Goal: Information Seeking & Learning: Learn about a topic

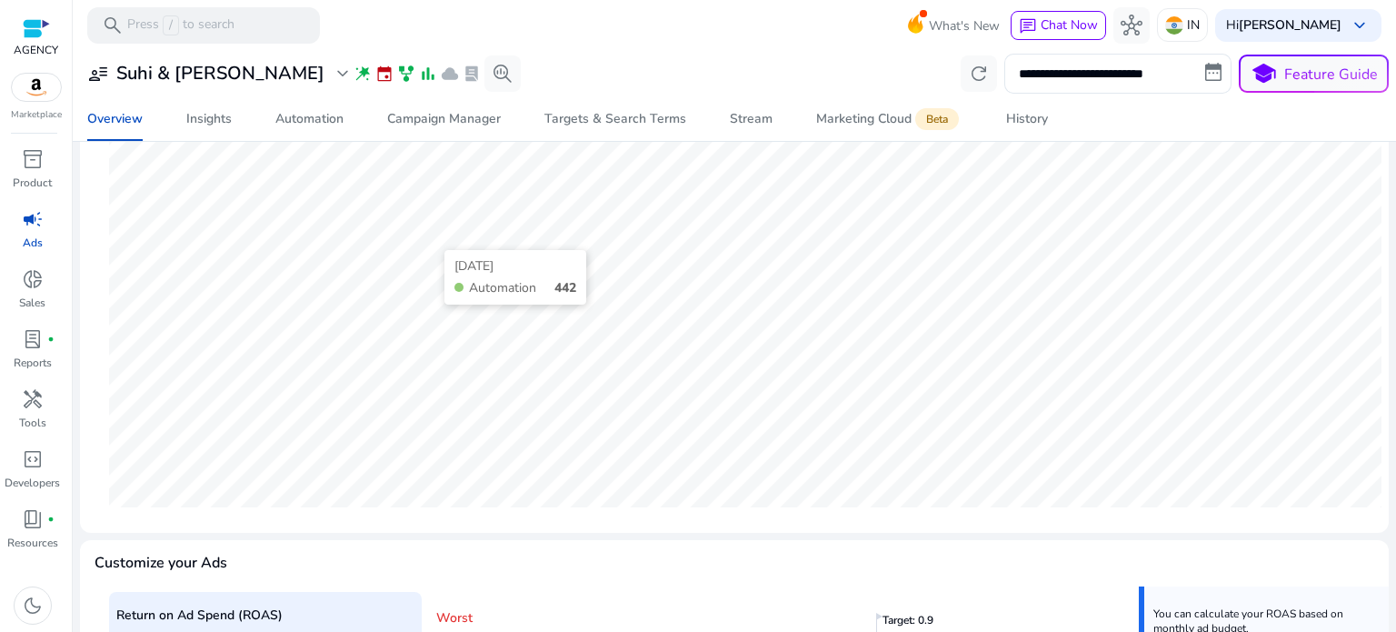
scroll to position [184, 0]
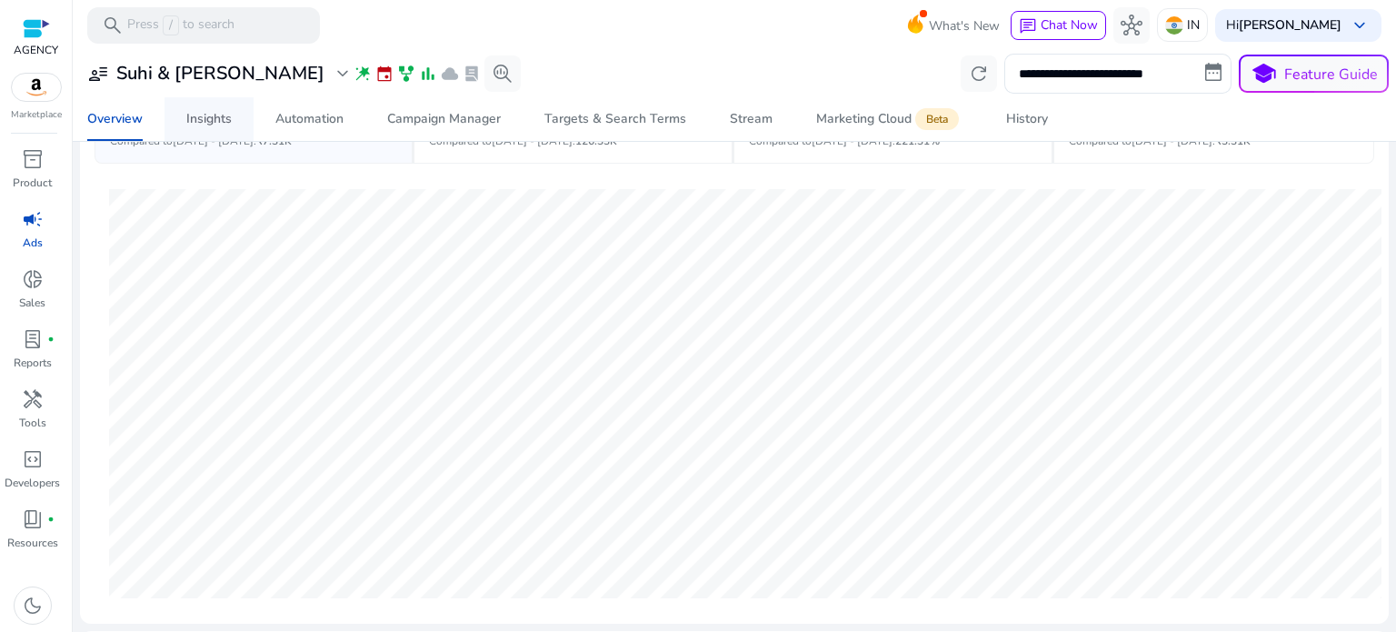
click at [203, 122] on div "Insights" at bounding box center [208, 119] width 45 height 13
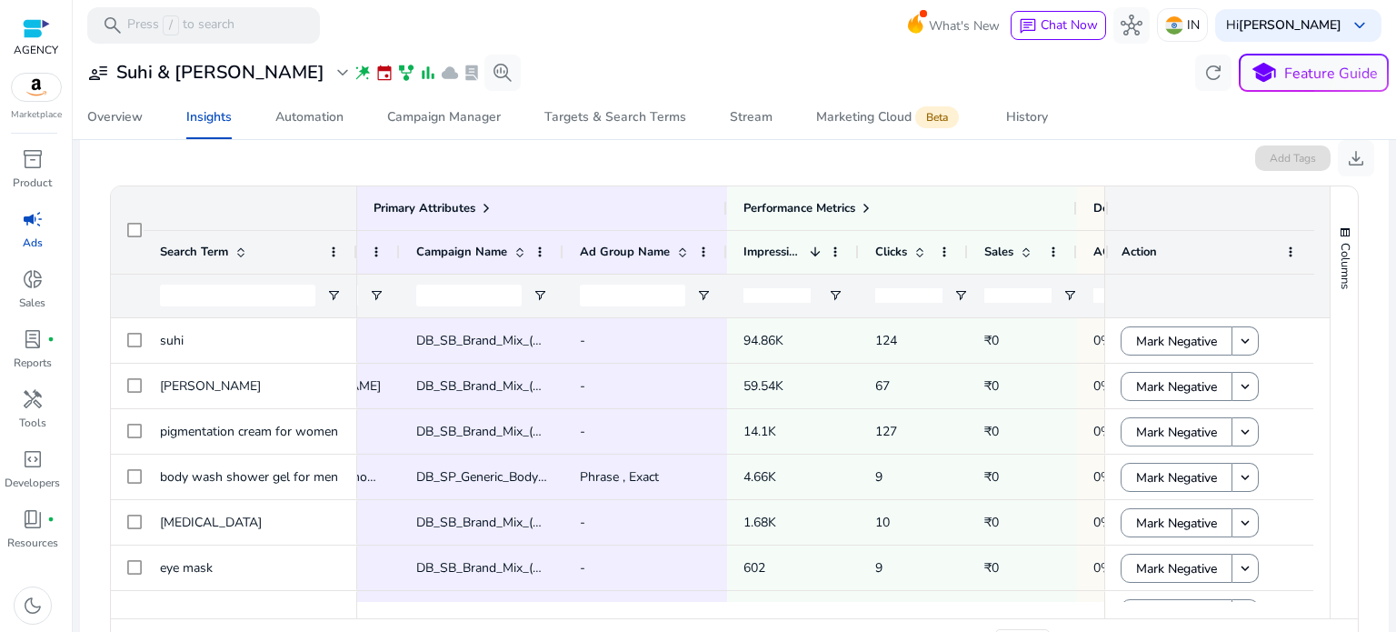
scroll to position [0, 320]
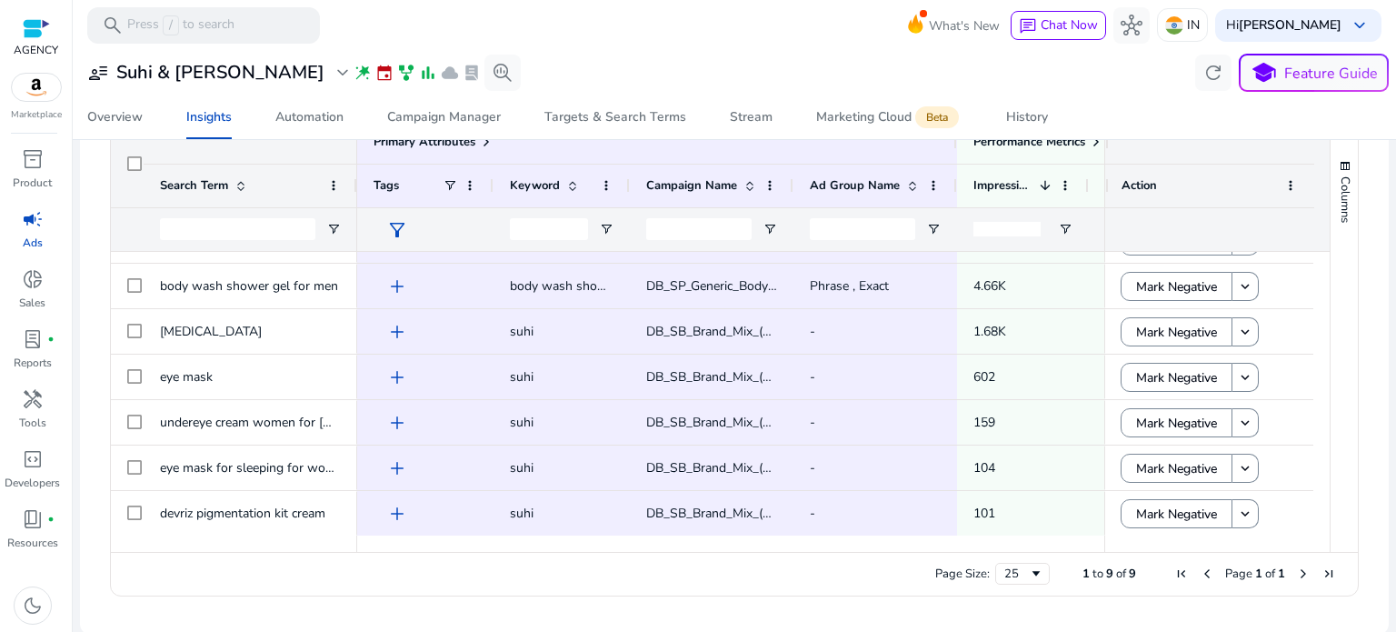
drag, startPoint x: 519, startPoint y: 539, endPoint x: 573, endPoint y: 538, distance: 54.5
click at [596, 539] on div at bounding box center [943, 543] width 1172 height 16
drag, startPoint x: 567, startPoint y: 538, endPoint x: 610, endPoint y: 541, distance: 42.8
click at [603, 541] on div at bounding box center [943, 543] width 1172 height 16
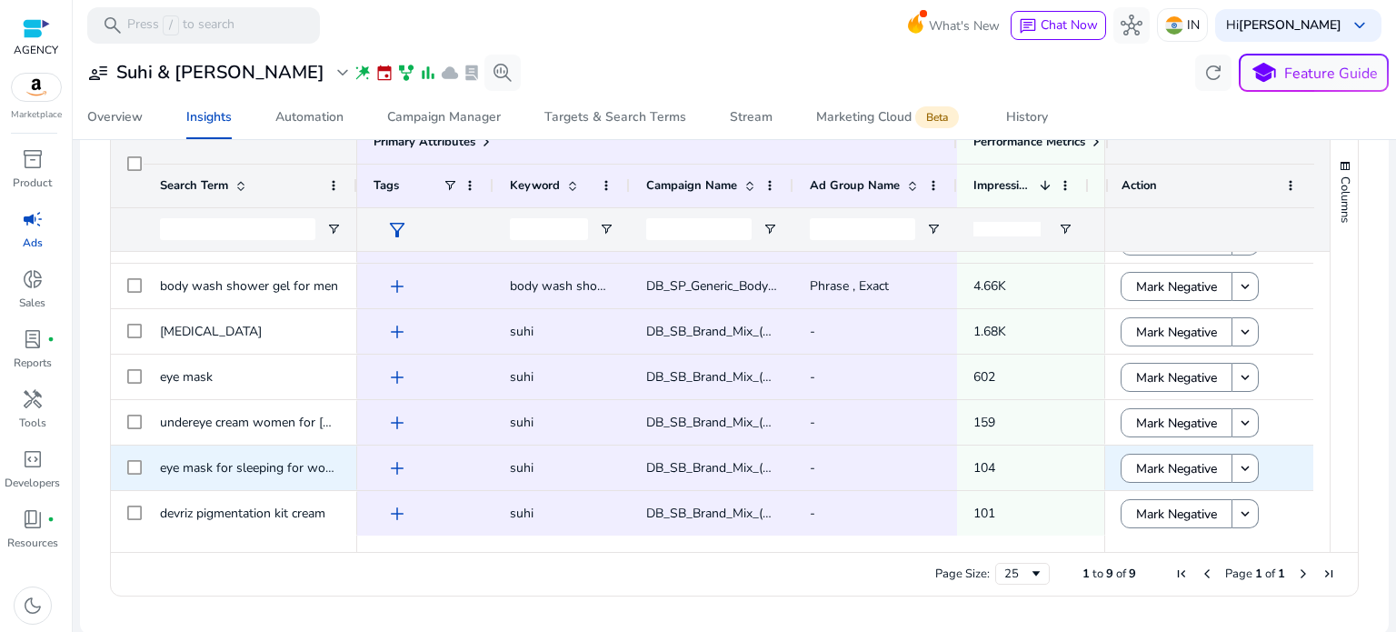
click at [214, 463] on span "eye mask for sleeping for women" at bounding box center [255, 467] width 190 height 17
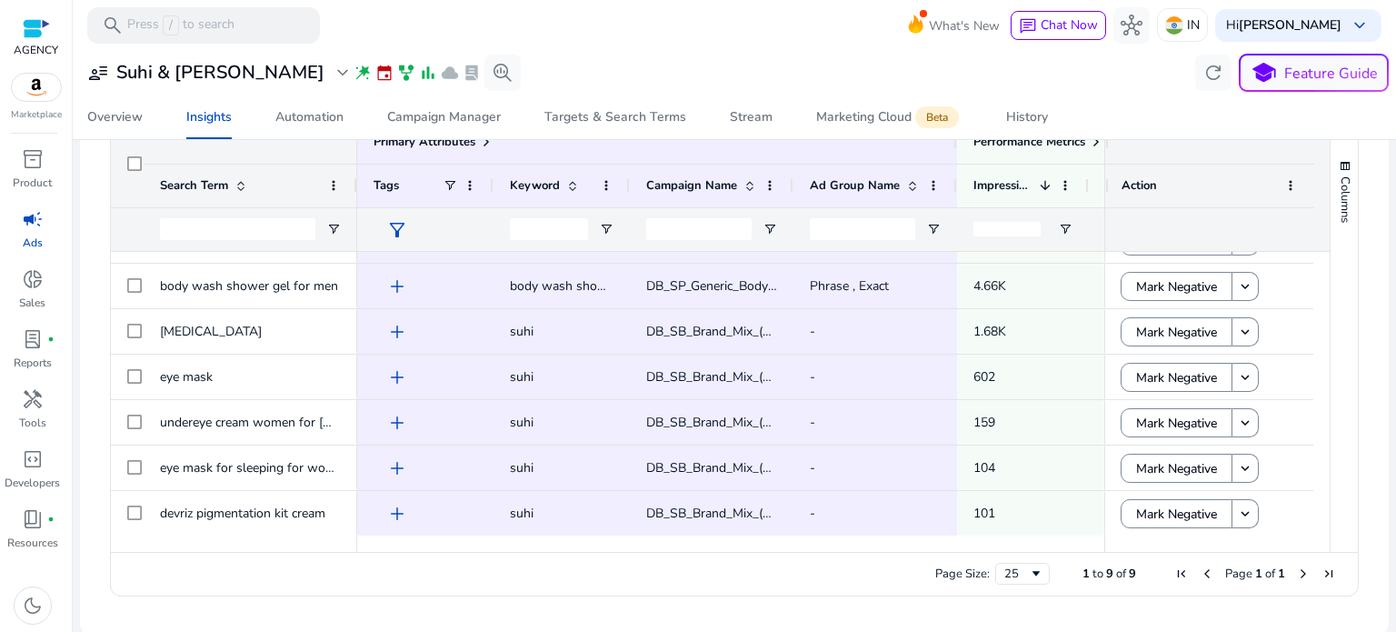
click at [394, 570] on div "Page Size: 25 1 to 9 of 9 Page 1 of 1" at bounding box center [734, 574] width 1247 height 44
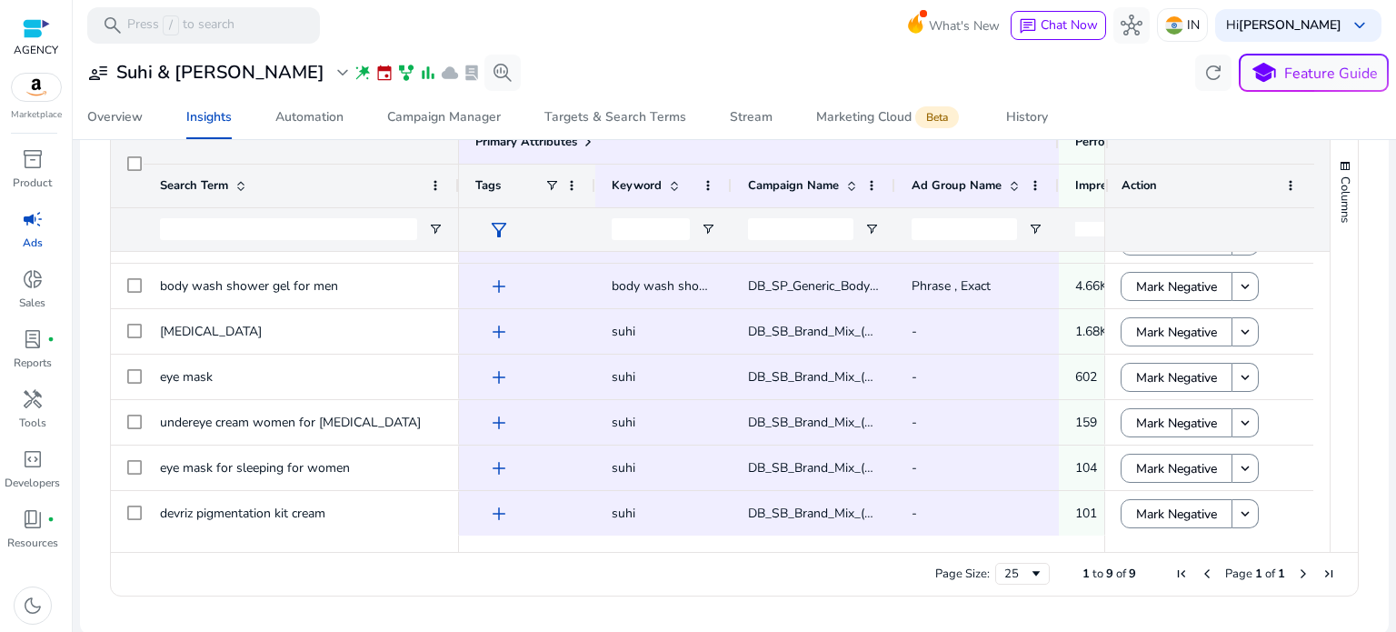
drag, startPoint x: 352, startPoint y: 163, endPoint x: 453, endPoint y: 180, distance: 103.2
click at [454, 180] on div at bounding box center [457, 185] width 7 height 43
drag, startPoint x: 534, startPoint y: 541, endPoint x: 761, endPoint y: 559, distance: 227.0
click at [760, 559] on div "Drag here to set row groups Drag here to set column labels Primary Attributes S…" at bounding box center [734, 357] width 1249 height 477
drag, startPoint x: 706, startPoint y: 551, endPoint x: 816, endPoint y: 551, distance: 110.0
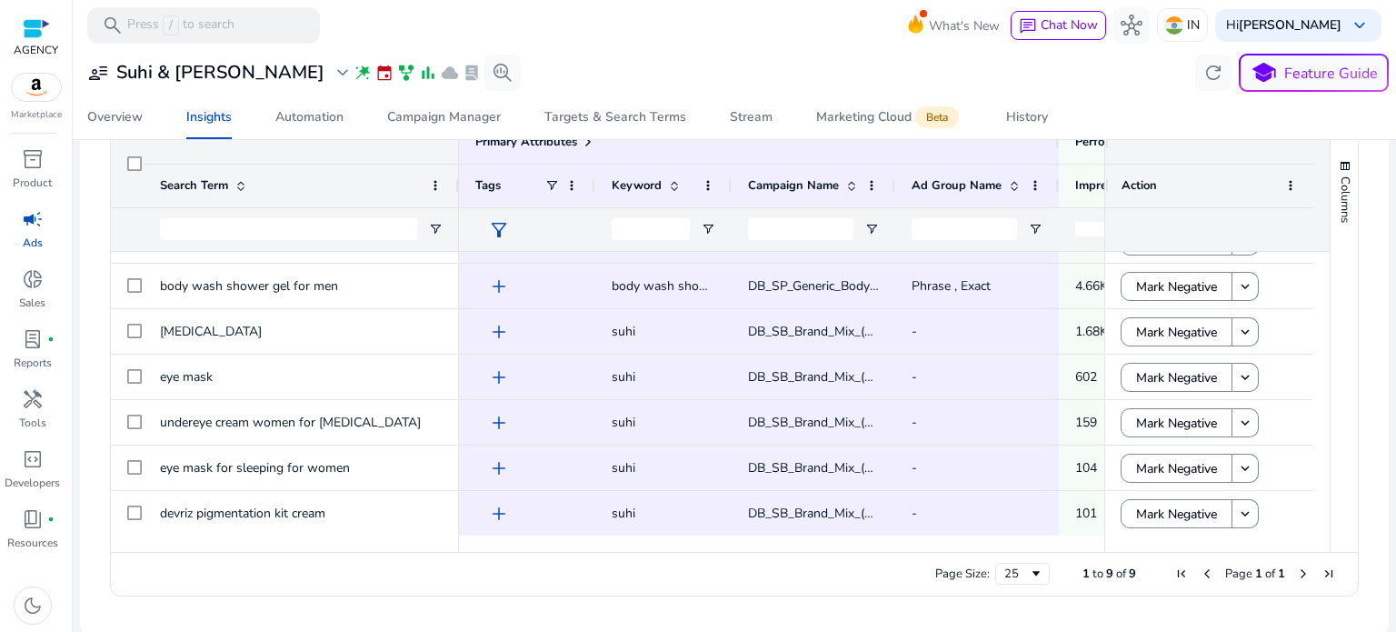
click at [816, 552] on div "Page Size: 25 1 to 9 of 9 Page 1 of 1" at bounding box center [734, 574] width 1247 height 44
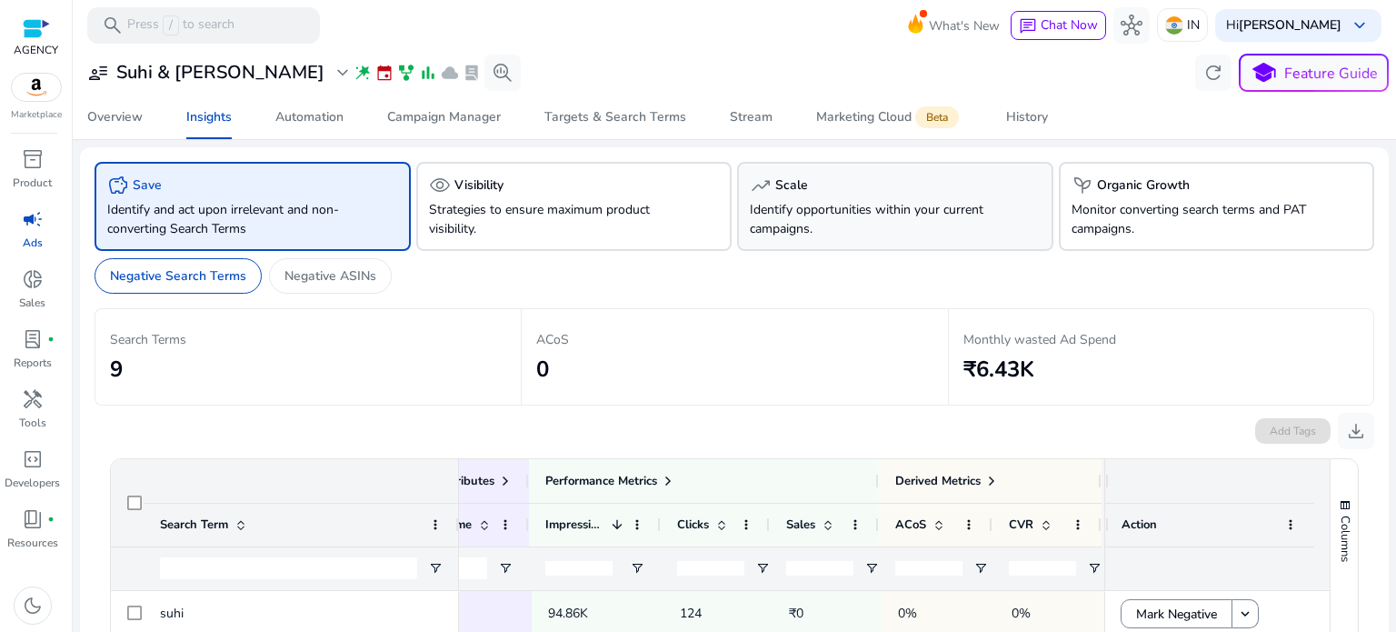
click at [844, 232] on p "Identify opportunities within your current campaigns." at bounding box center [871, 219] width 242 height 38
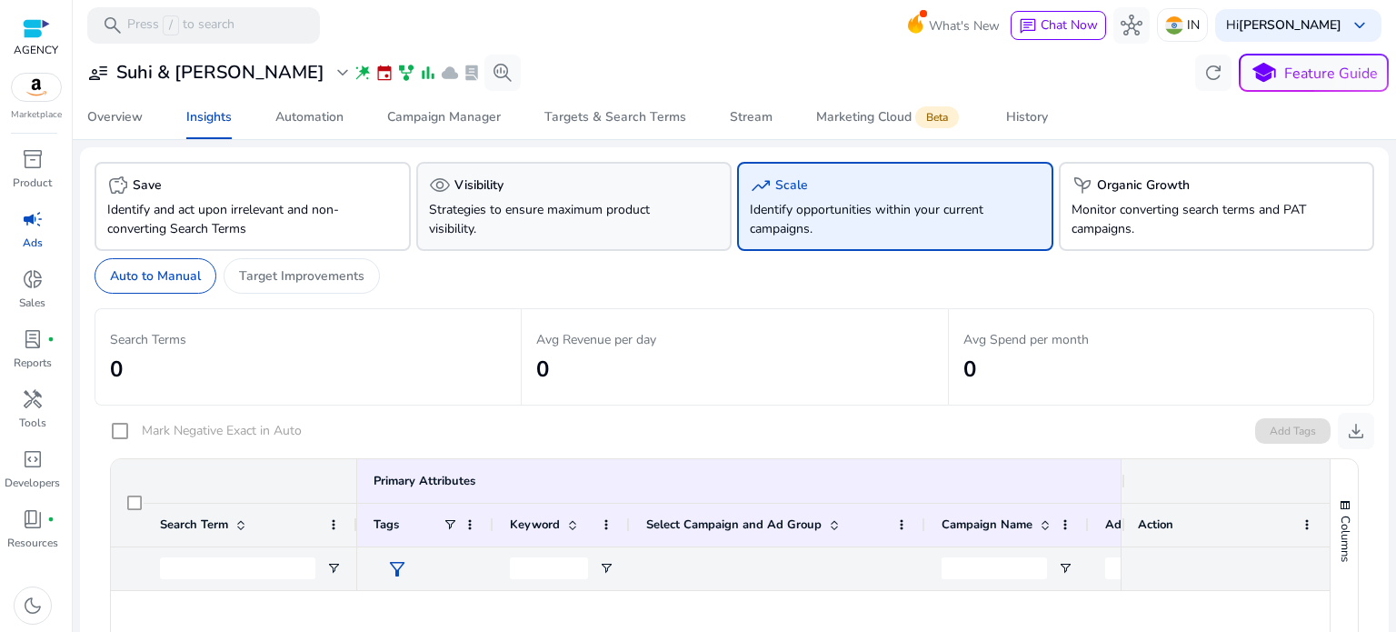
click at [529, 223] on p "Strategies to ensure maximum product visibility." at bounding box center [550, 219] width 242 height 38
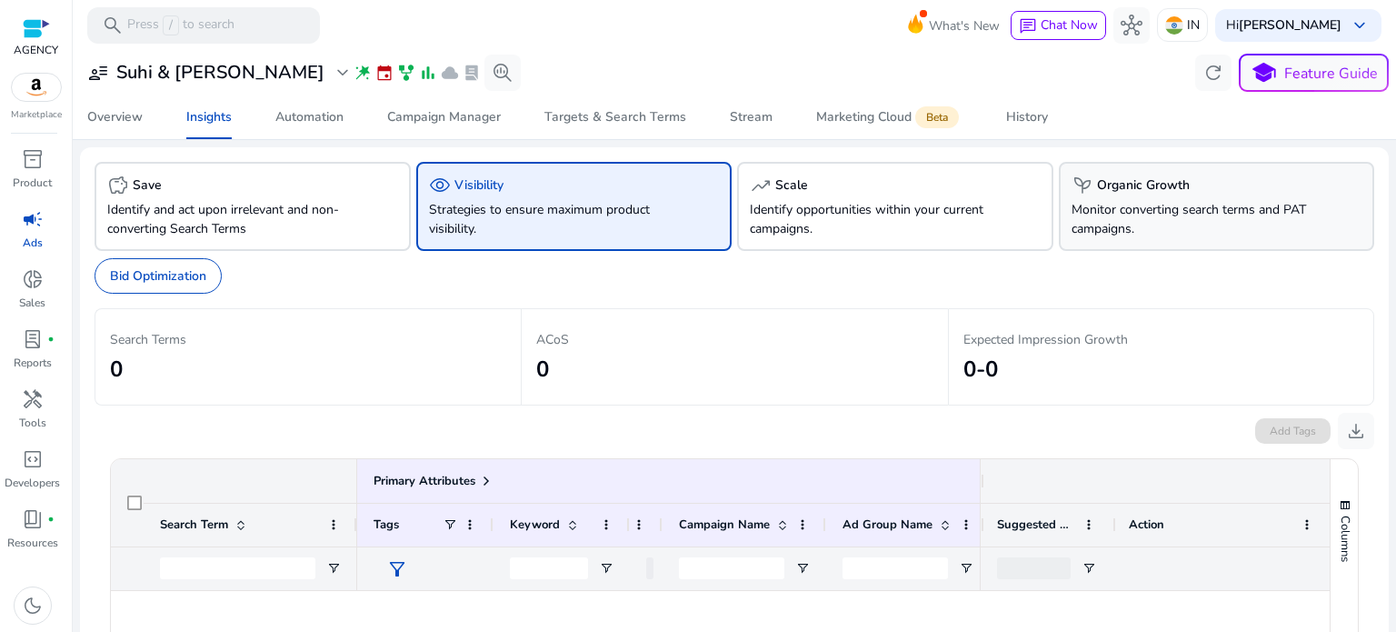
click at [1134, 224] on p "Monitor converting search terms and PAT campaigns." at bounding box center [1192, 219] width 242 height 38
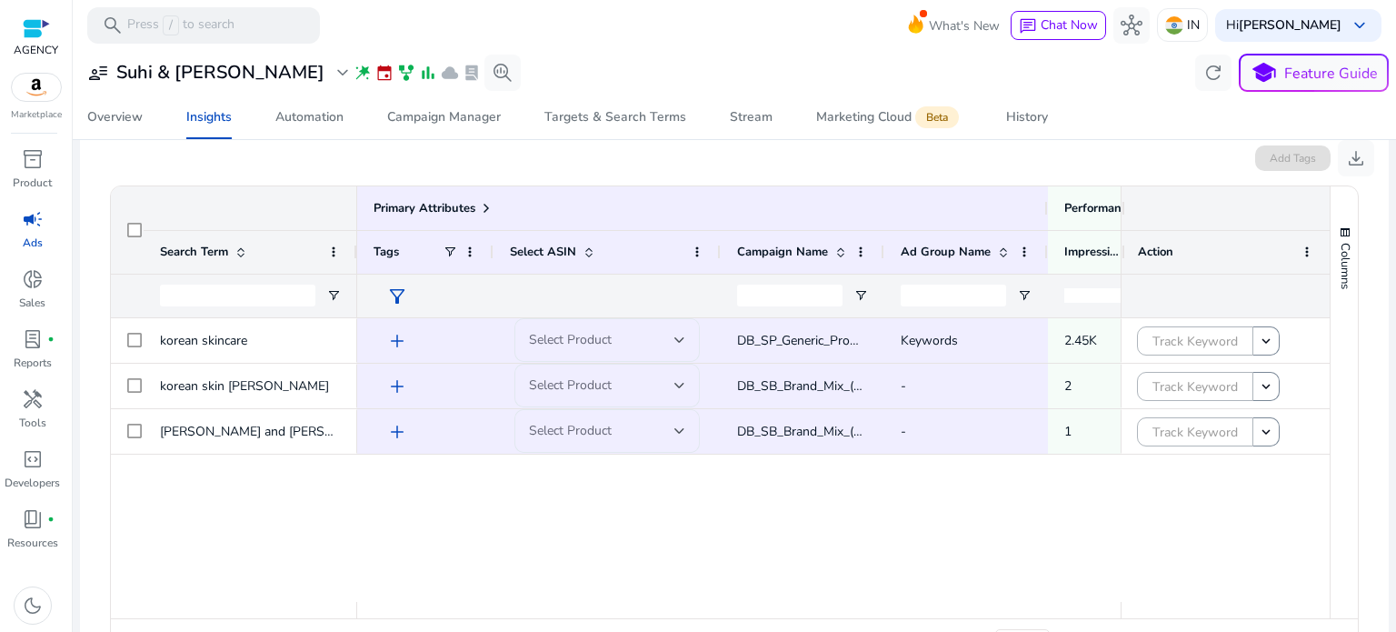
scroll to position [0, 195]
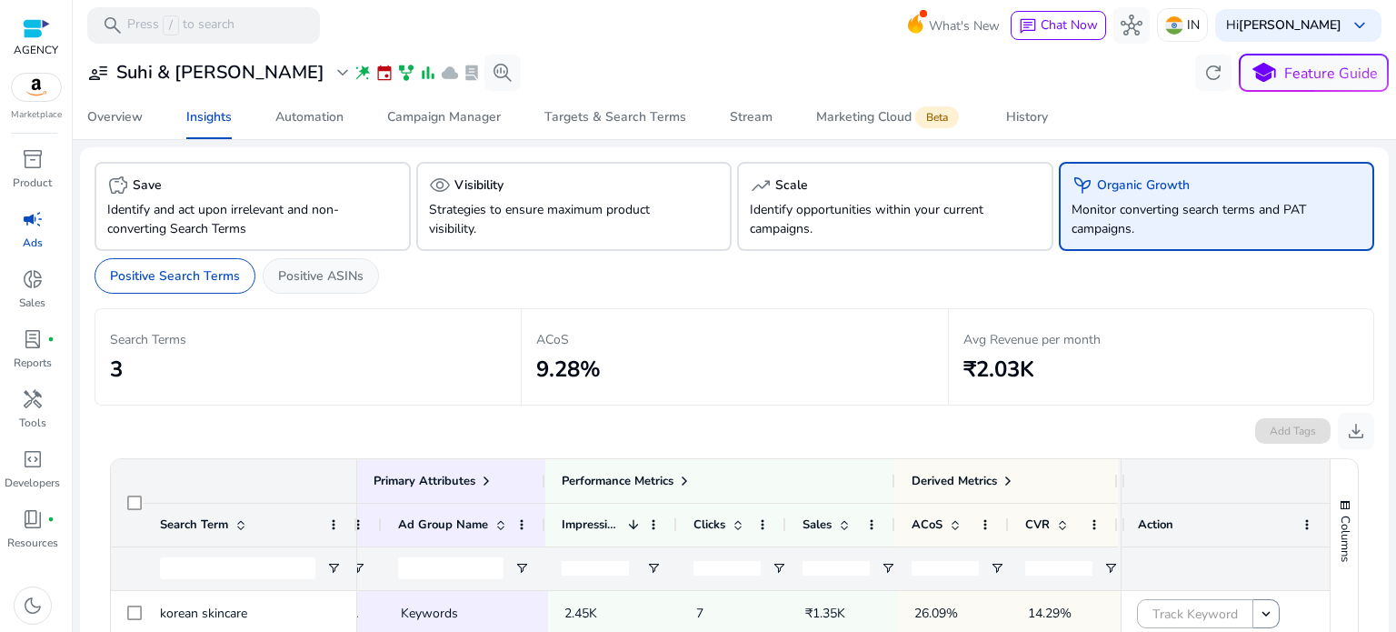
click at [324, 275] on p "Positive ASINs" at bounding box center [320, 275] width 85 height 19
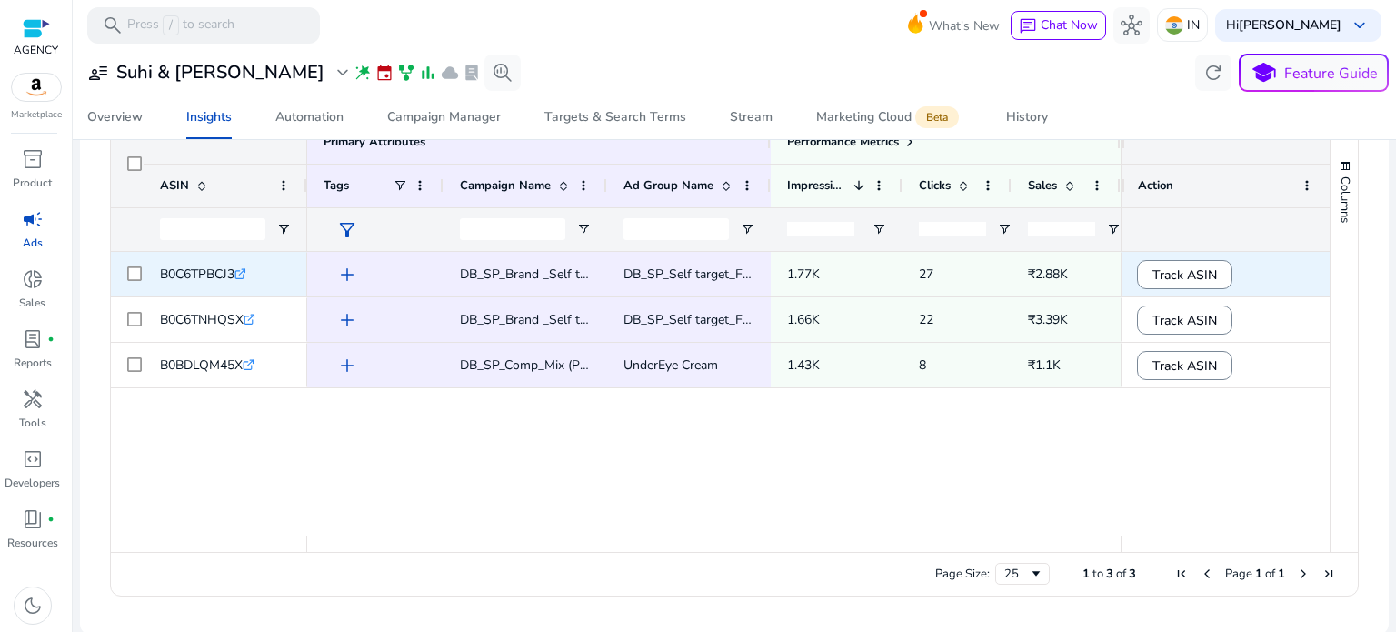
click at [246, 269] on icon ".st0{fill:#2c8af8}" at bounding box center [240, 274] width 12 height 12
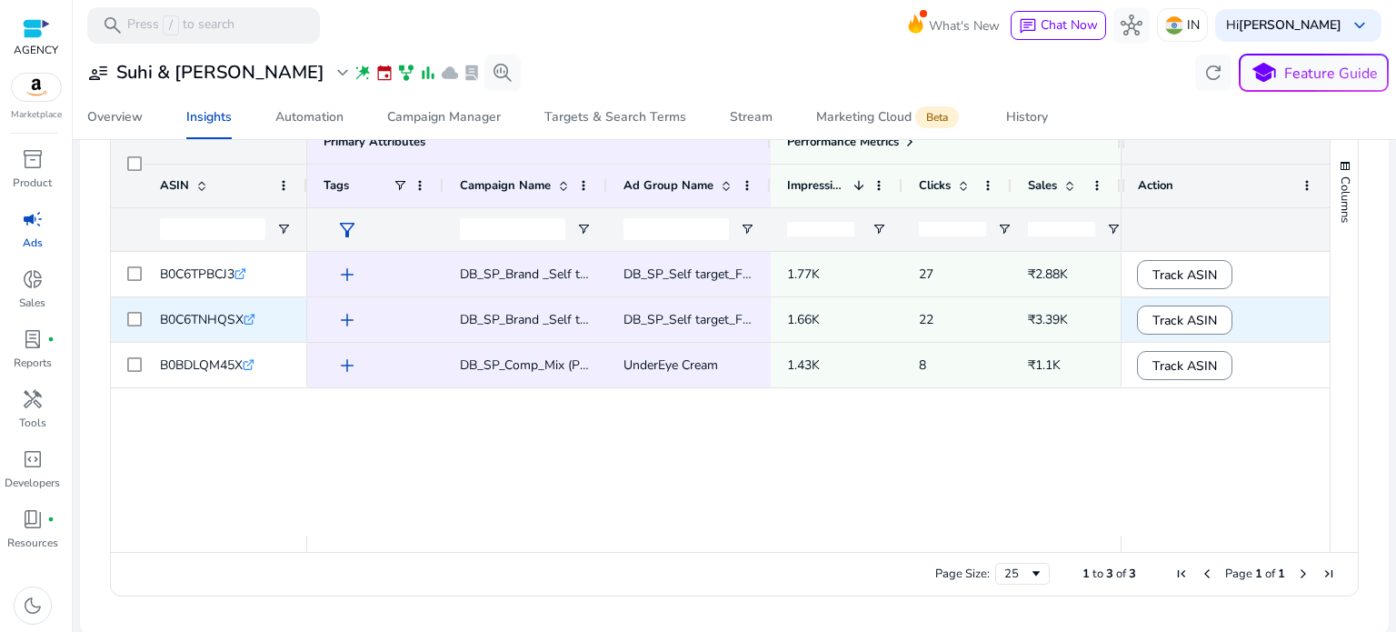
click at [244, 316] on span "B0C6TNHQSX" at bounding box center [202, 319] width 84 height 17
click at [249, 315] on icon at bounding box center [248, 319] width 9 height 9
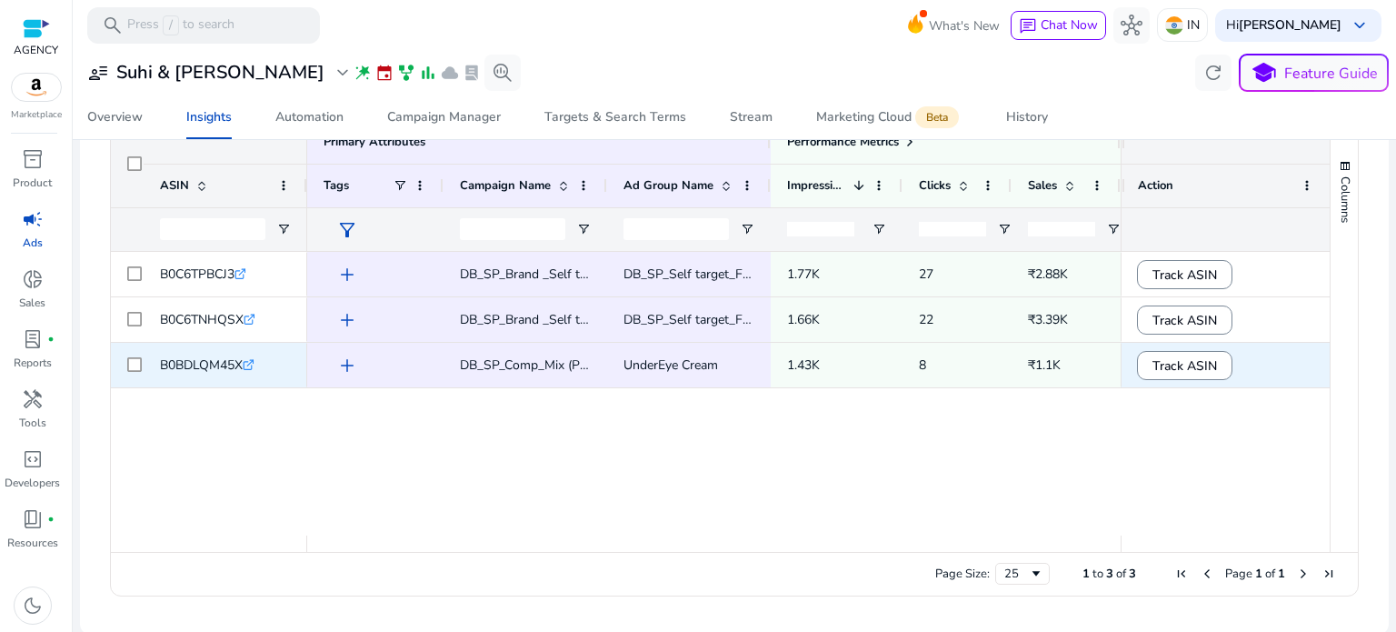
click at [254, 365] on icon ".st0{fill:#2c8af8}" at bounding box center [249, 365] width 12 height 12
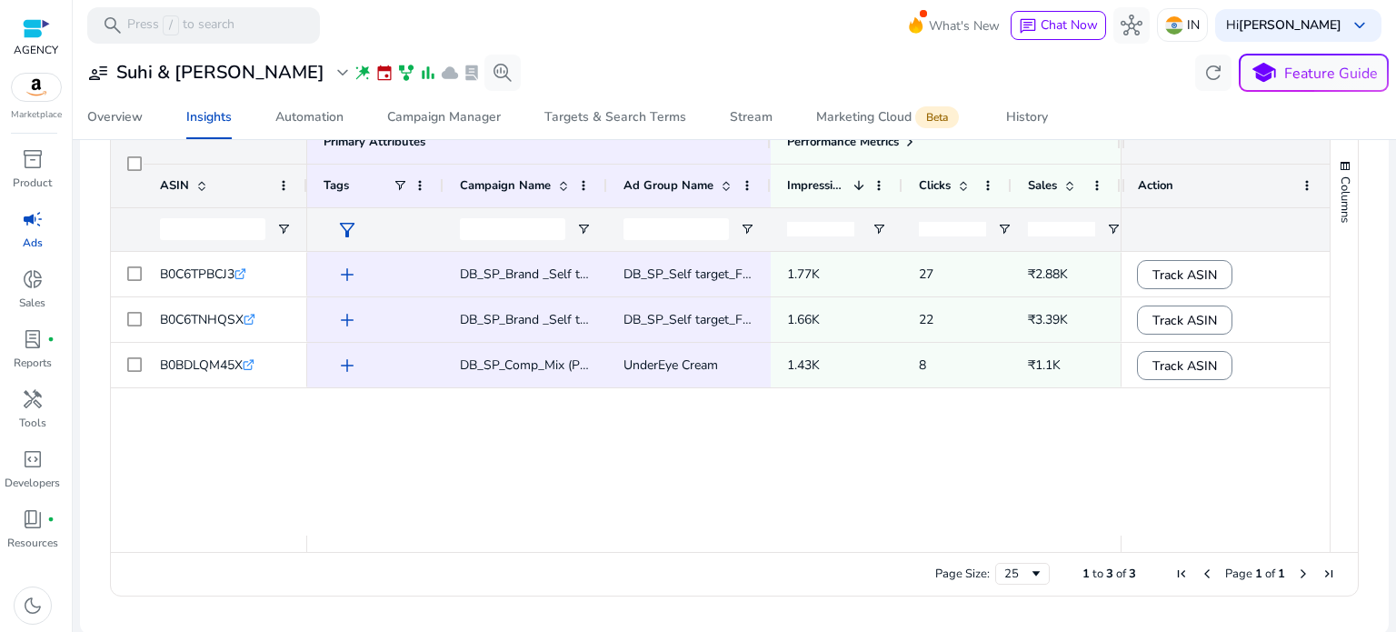
drag, startPoint x: 608, startPoint y: 553, endPoint x: 594, endPoint y: 554, distance: 13.7
click at [657, 554] on div "Page Size: 25 1 to 3 of 3 Page 1 of 1" at bounding box center [734, 574] width 1247 height 44
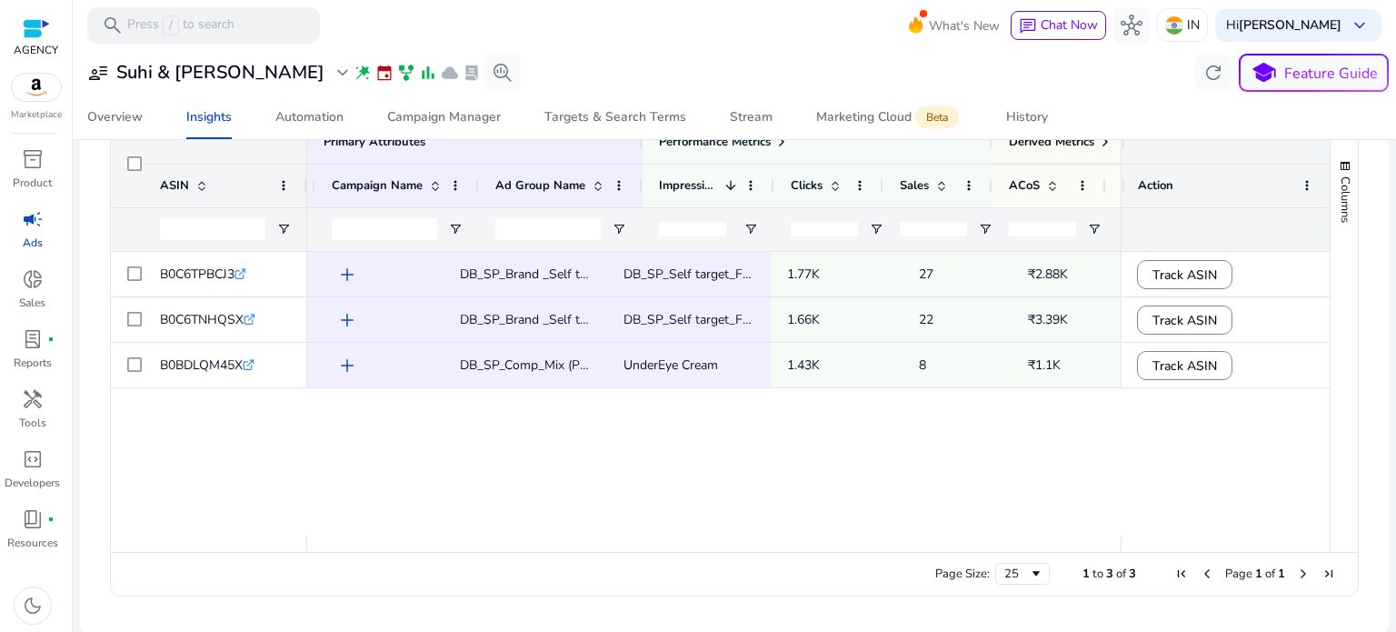
scroll to position [0, 128]
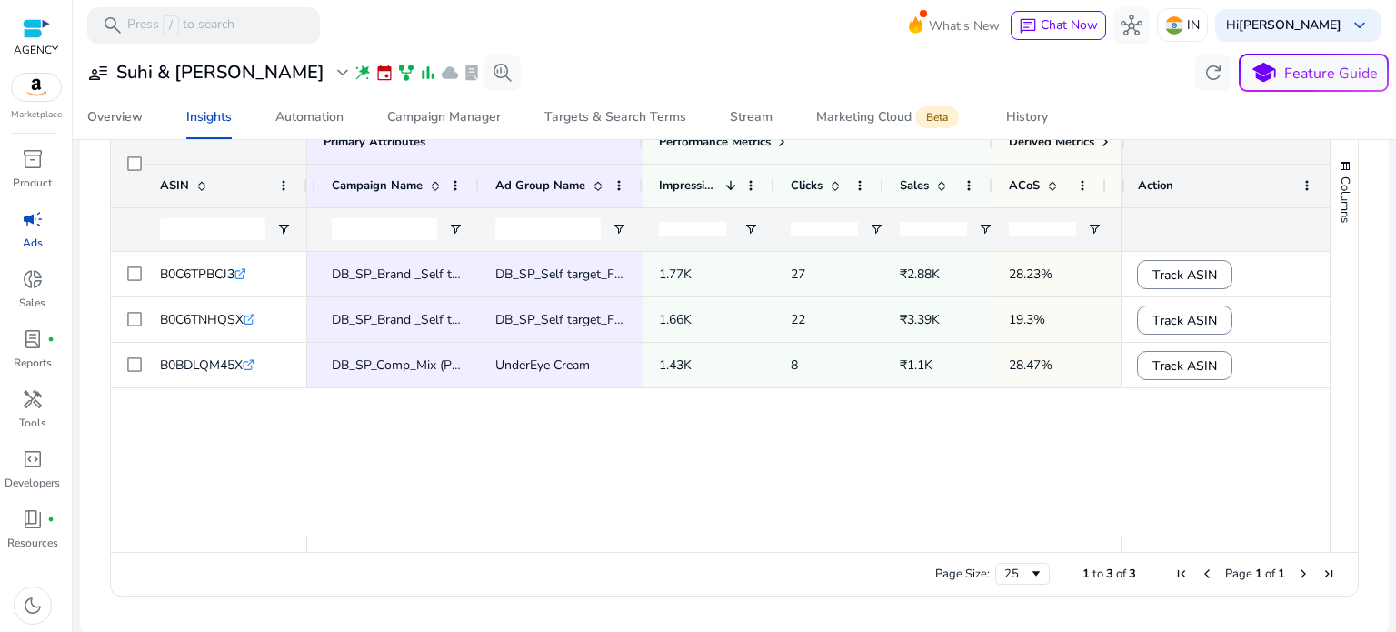
drag, startPoint x: 704, startPoint y: 550, endPoint x: 858, endPoint y: 552, distance: 153.6
click at [858, 552] on div "Page Size: 25 1 to 3 of 3 Page 1 of 1" at bounding box center [734, 574] width 1247 height 44
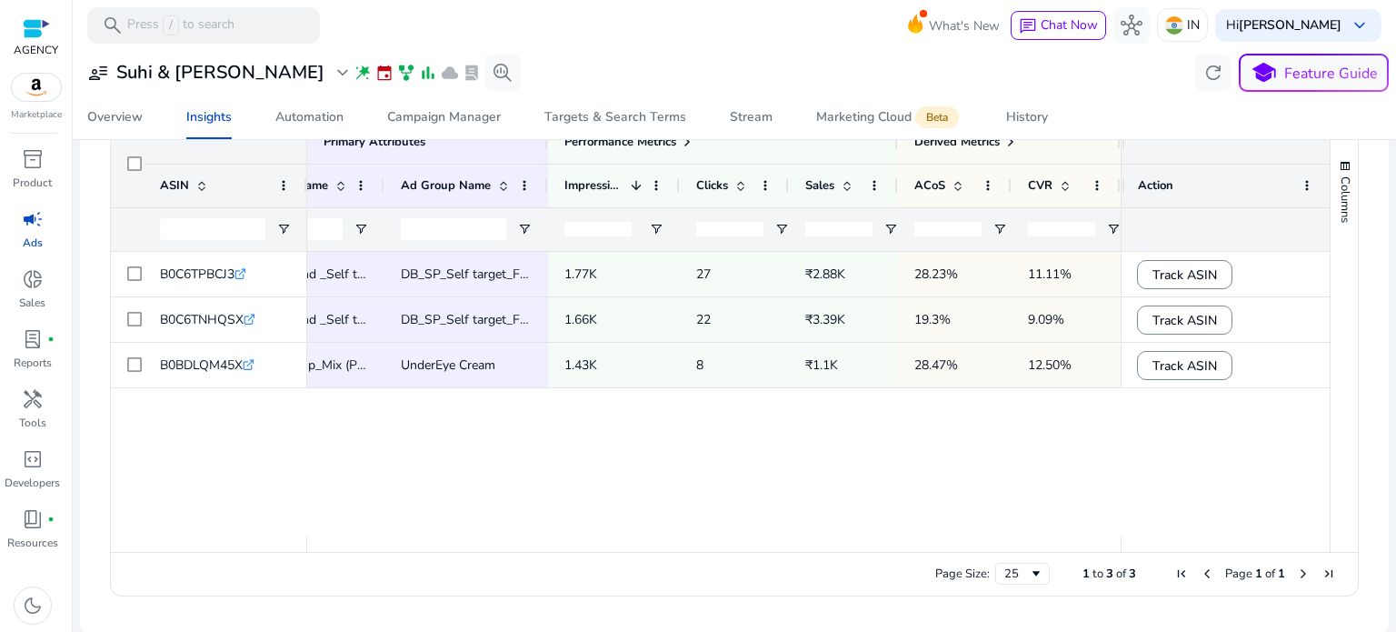
scroll to position [0, 229]
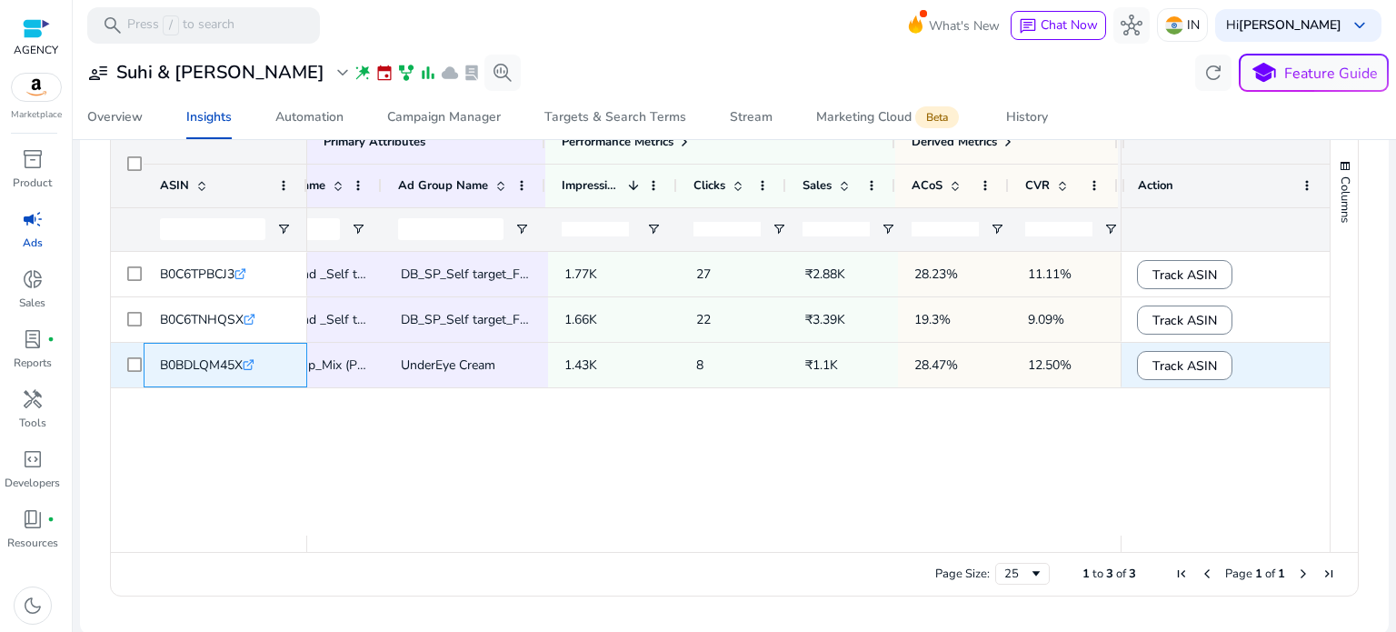
click at [251, 361] on icon at bounding box center [248, 365] width 9 height 9
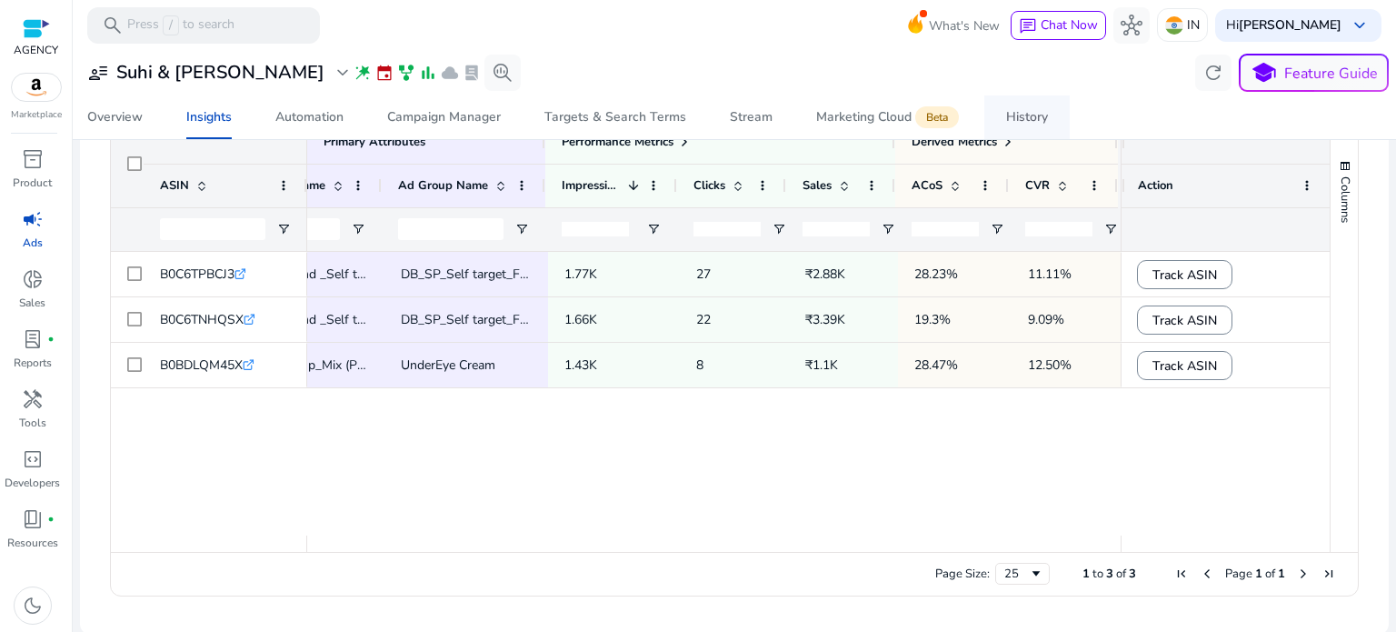
click at [1032, 115] on div "History" at bounding box center [1027, 117] width 42 height 13
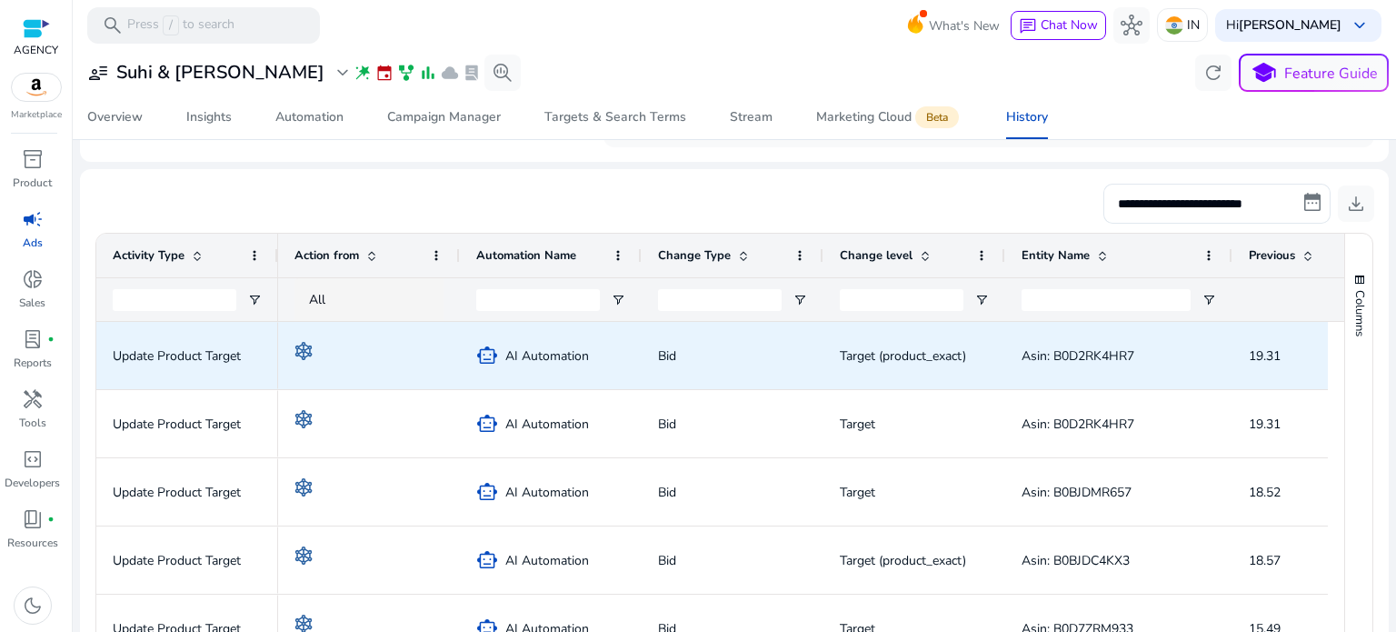
scroll to position [91, 0]
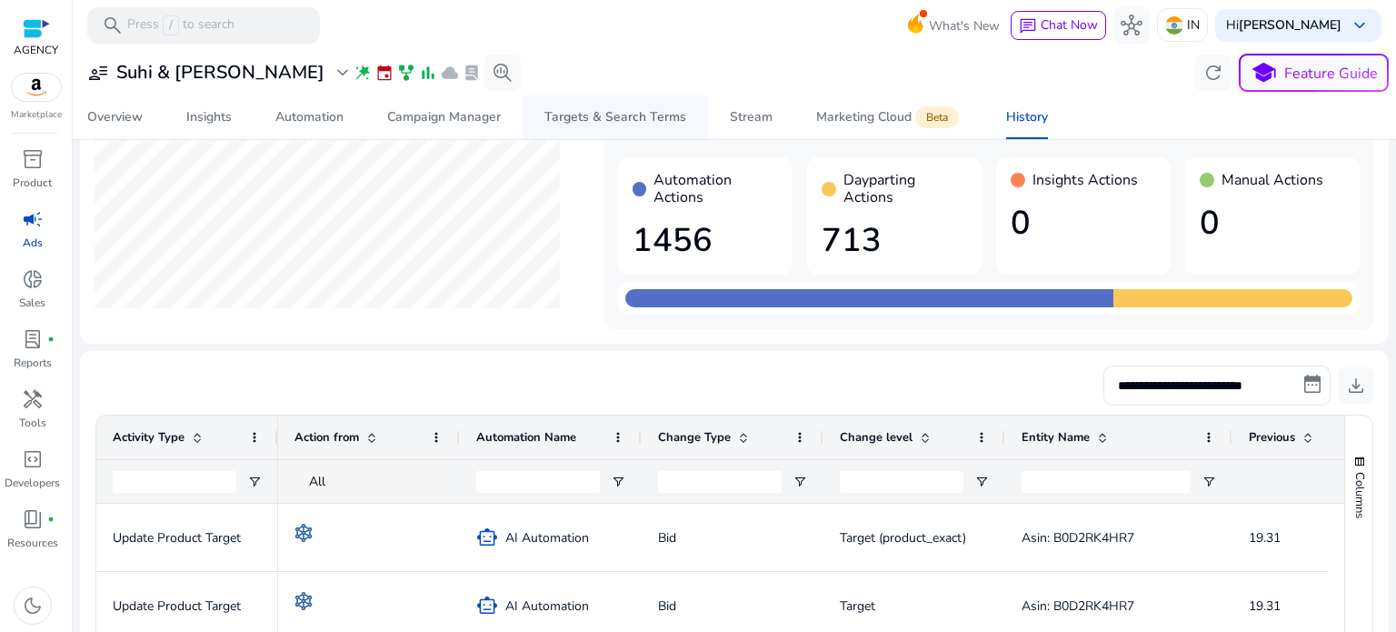
click at [577, 111] on div "Targets & Search Terms" at bounding box center [615, 117] width 142 height 13
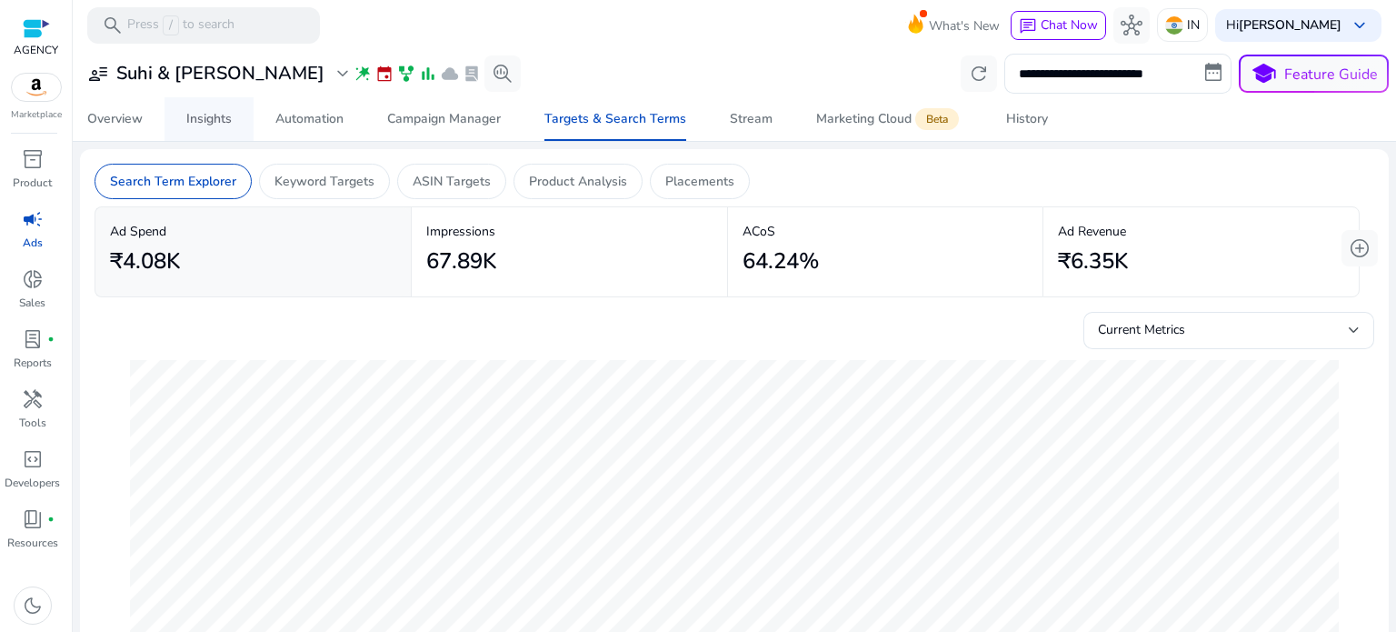
click at [214, 129] on span "Insights" at bounding box center [208, 119] width 45 height 44
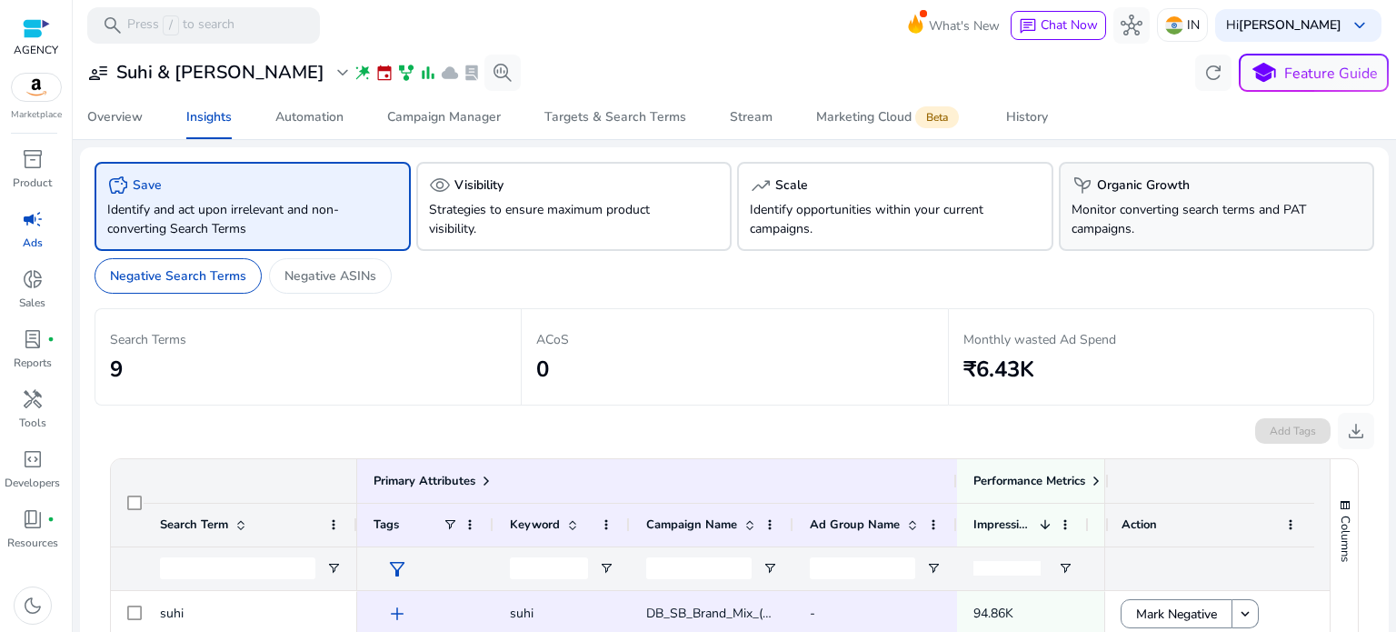
click at [1193, 194] on div "psychiatry Organic Growth" at bounding box center [1216, 185] width 291 height 22
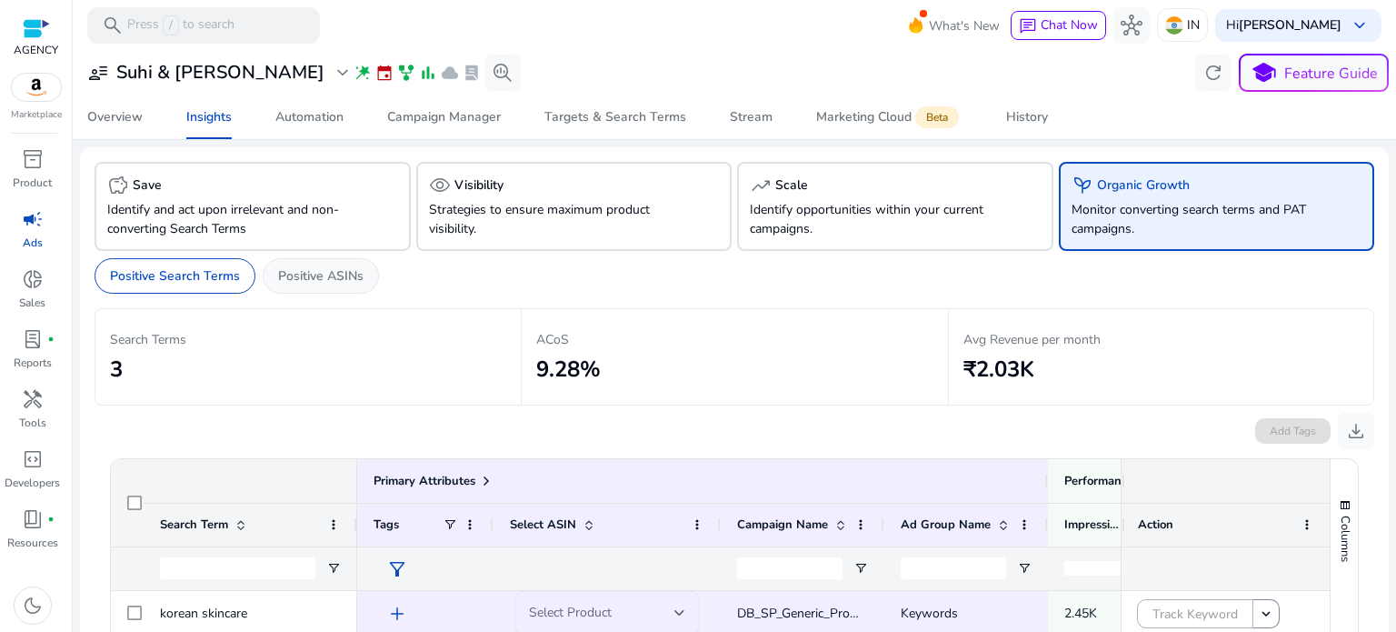
click at [313, 271] on p "Positive ASINs" at bounding box center [320, 275] width 85 height 19
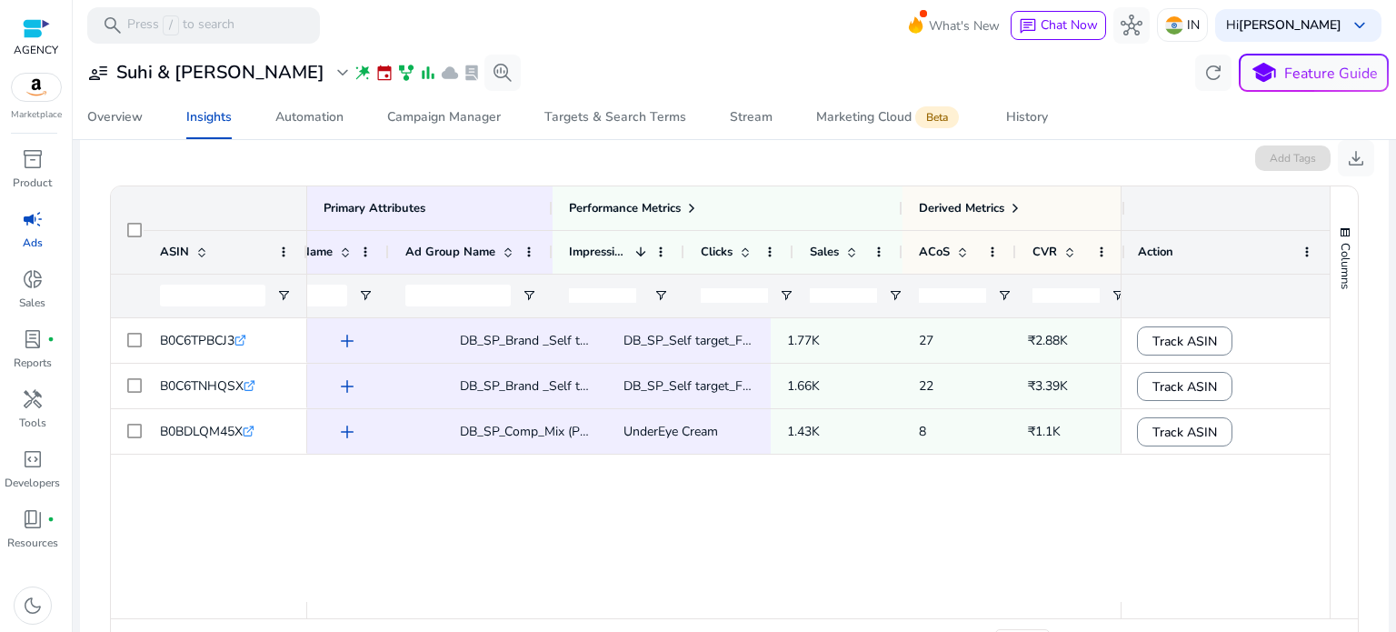
scroll to position [0, 218]
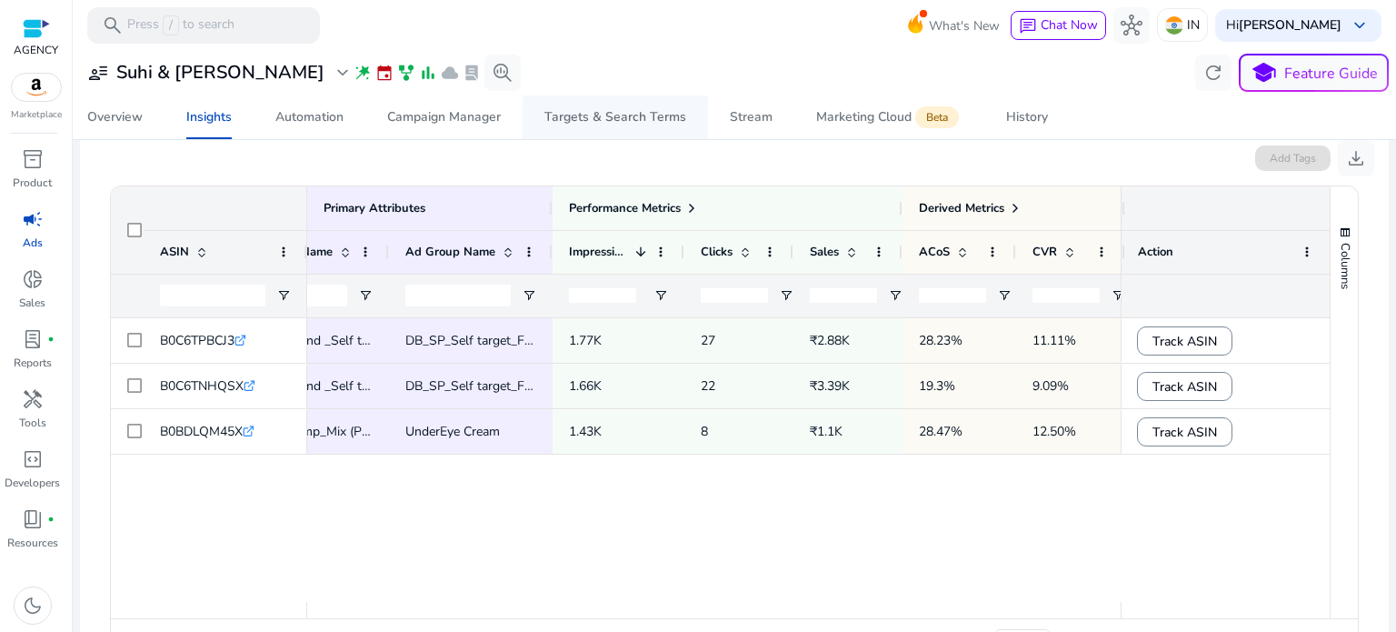
click at [574, 113] on div "Targets & Search Terms" at bounding box center [615, 117] width 142 height 13
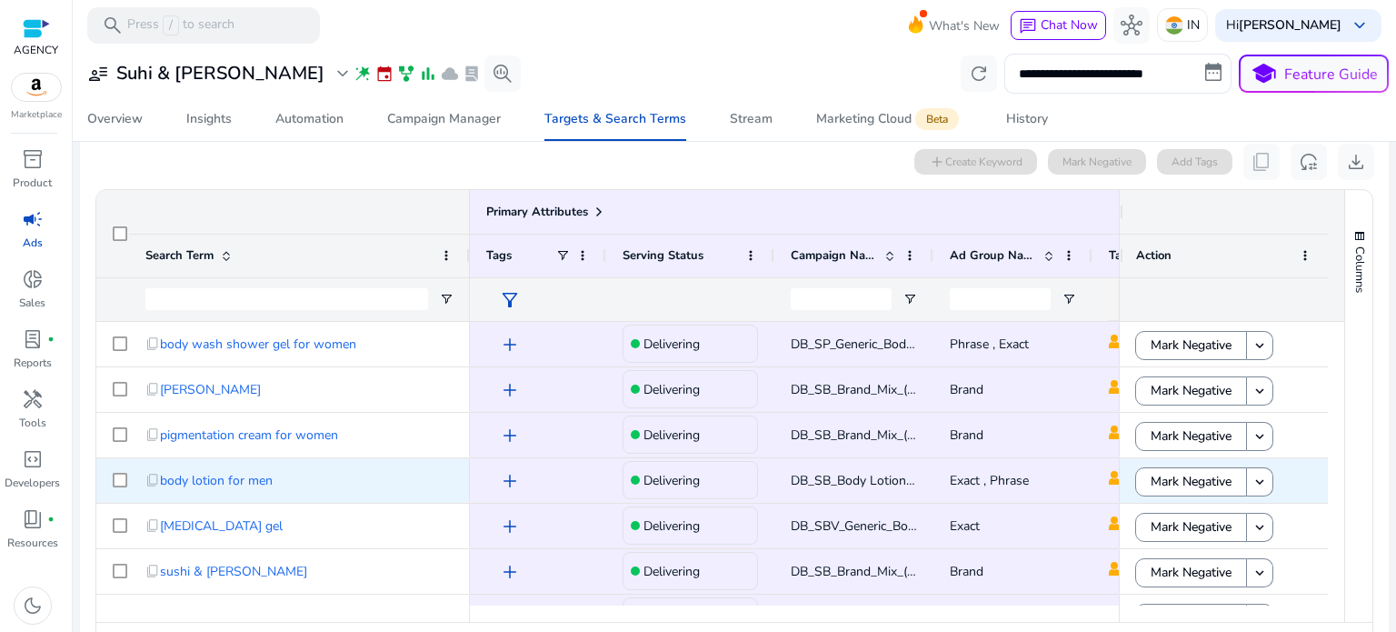
scroll to position [182, 0]
